Goal: Information Seeking & Learning: Learn about a topic

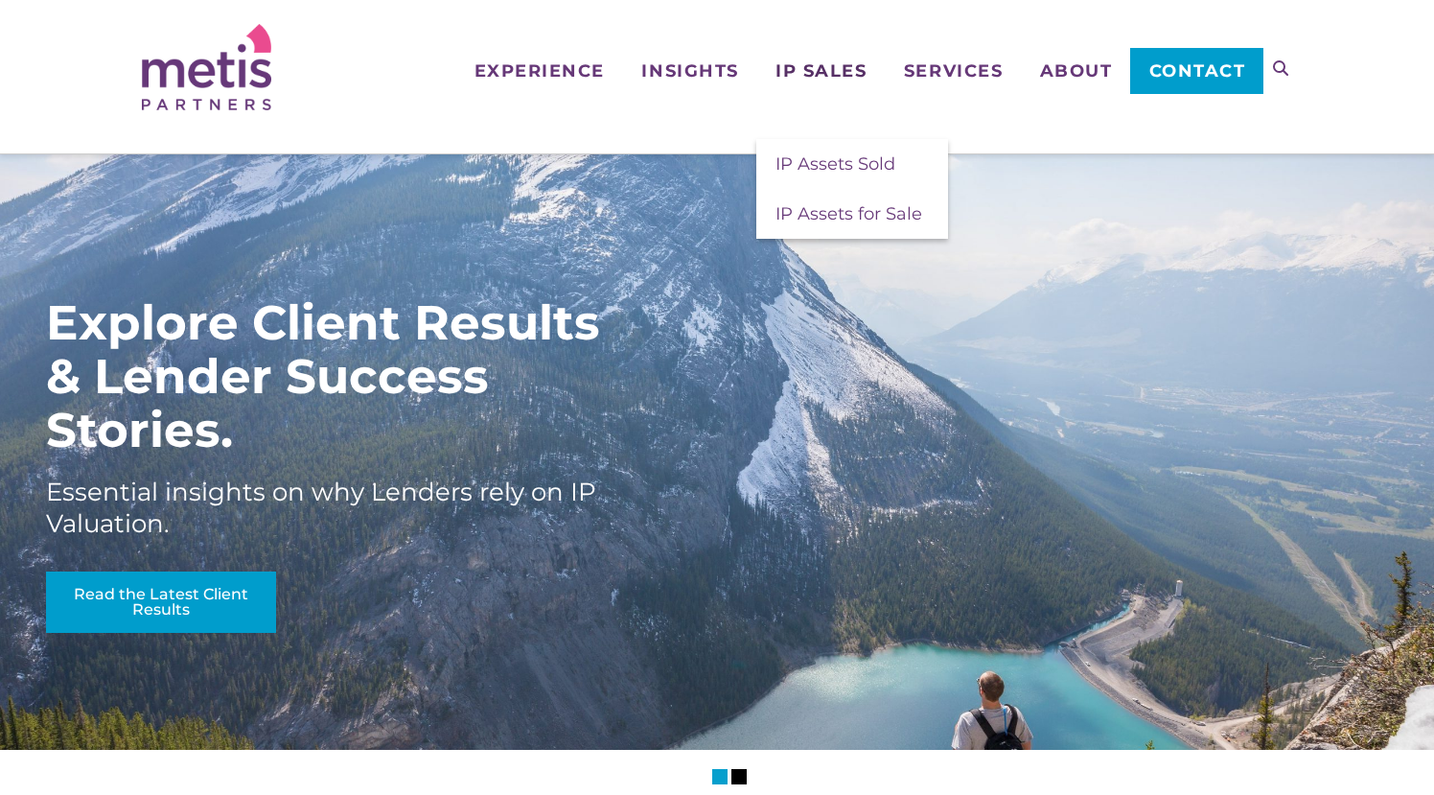
click at [823, 72] on span "IP Sales" at bounding box center [821, 70] width 91 height 17
click at [806, 167] on span "IP Assets Sold" at bounding box center [836, 163] width 120 height 21
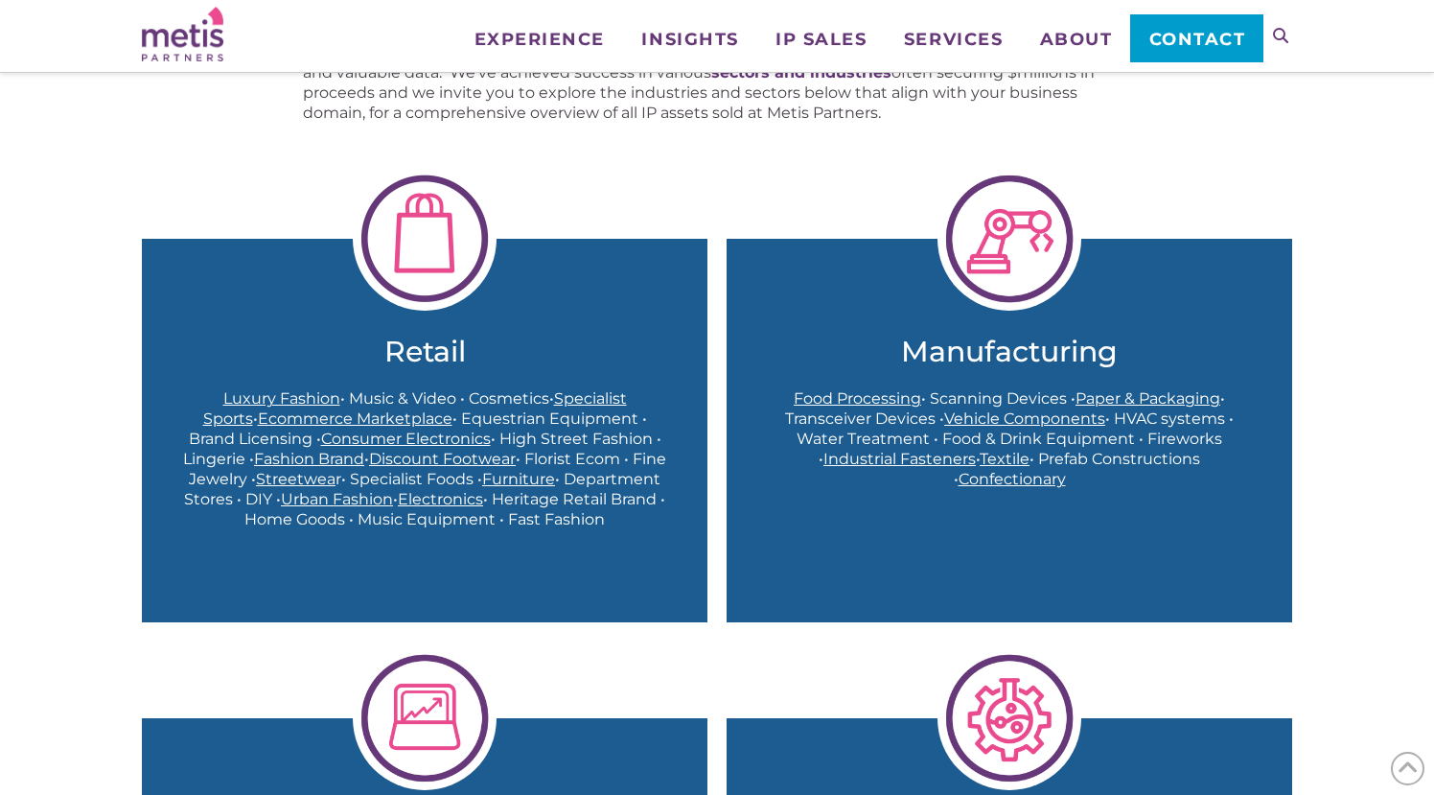
scroll to position [545, 0]
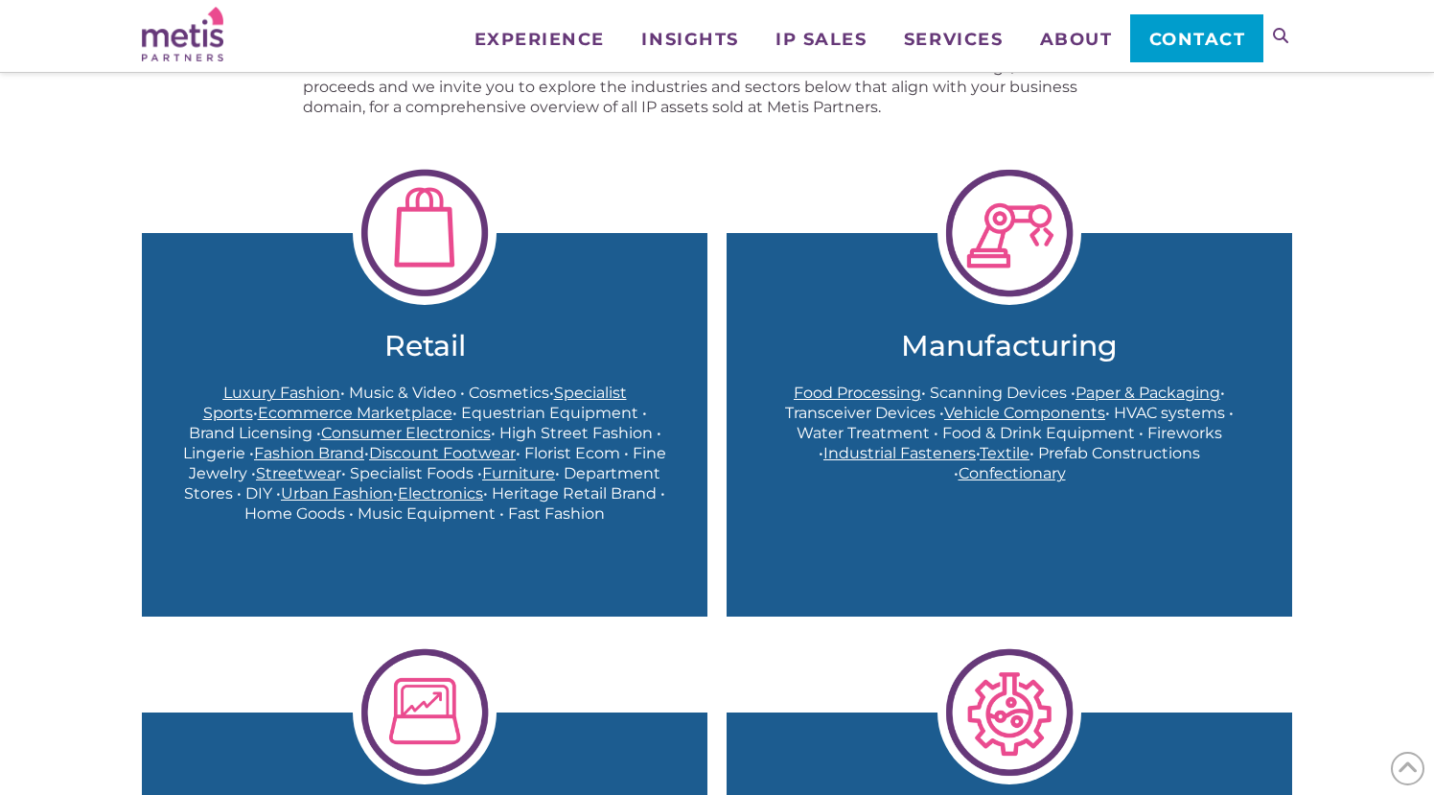
click at [274, 395] on span "Luxury Fashion" at bounding box center [281, 392] width 117 height 18
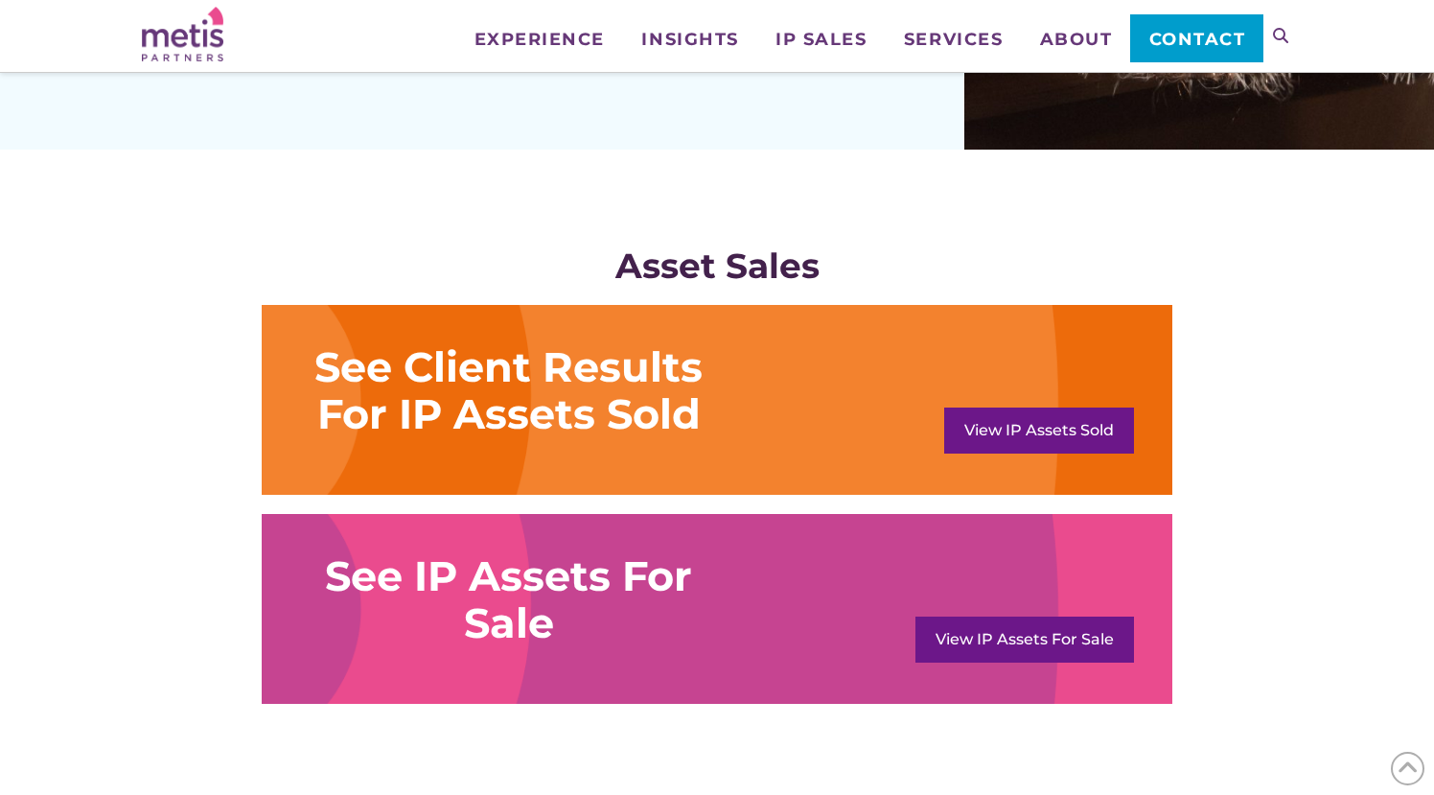
scroll to position [1355, 0]
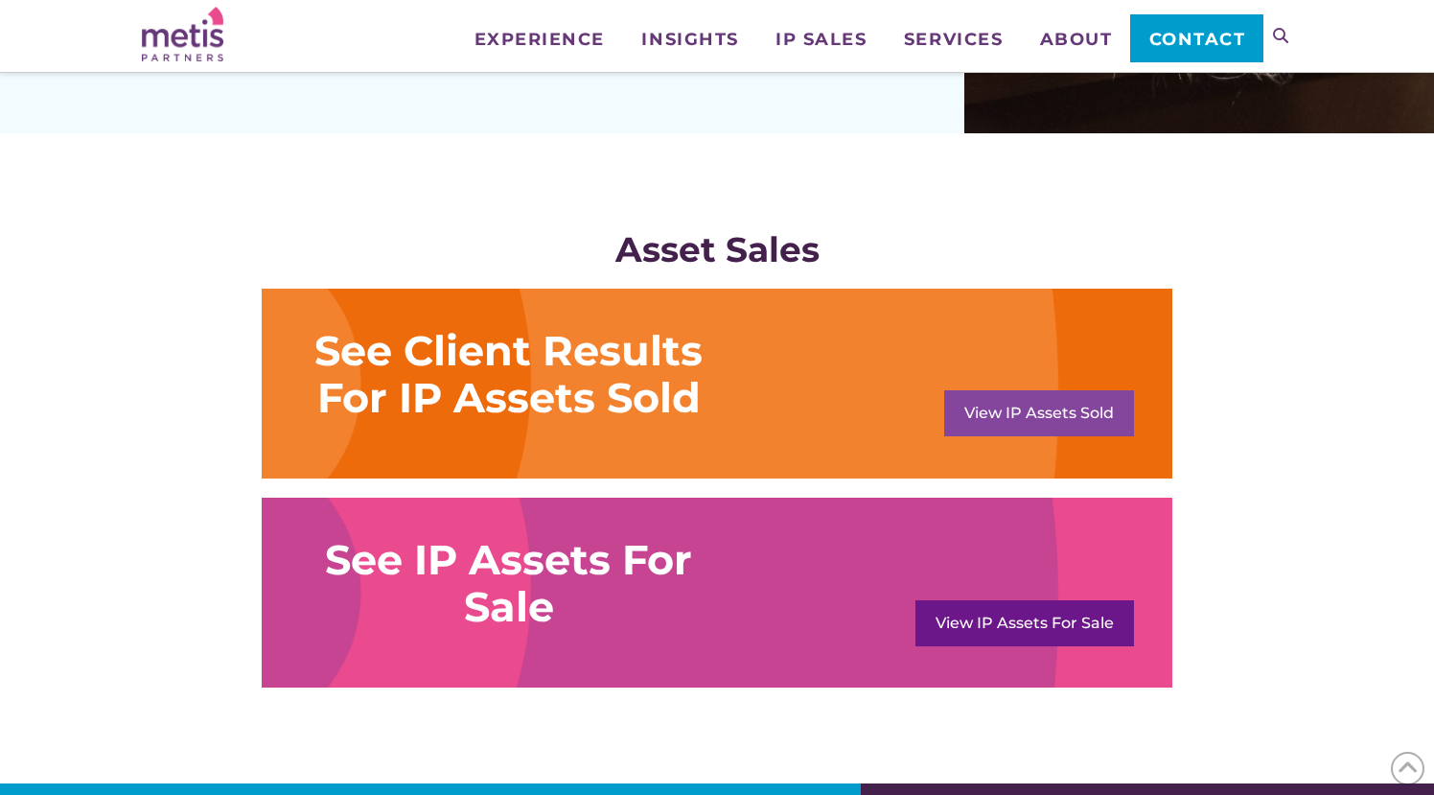
click at [1010, 413] on link "View IP Assets Sold" at bounding box center [1039, 413] width 190 height 46
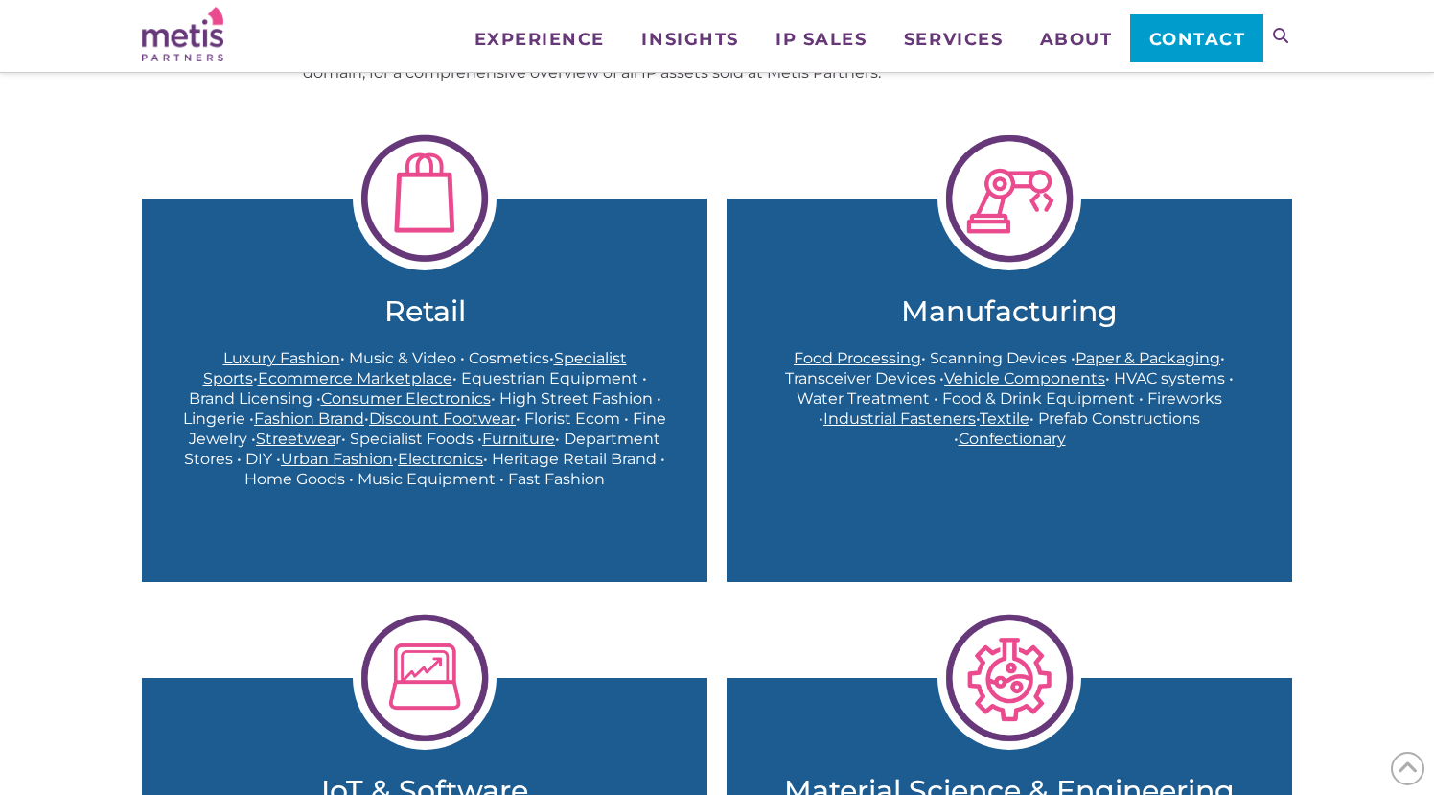
scroll to position [588, 0]
